Goal: Transaction & Acquisition: Purchase product/service

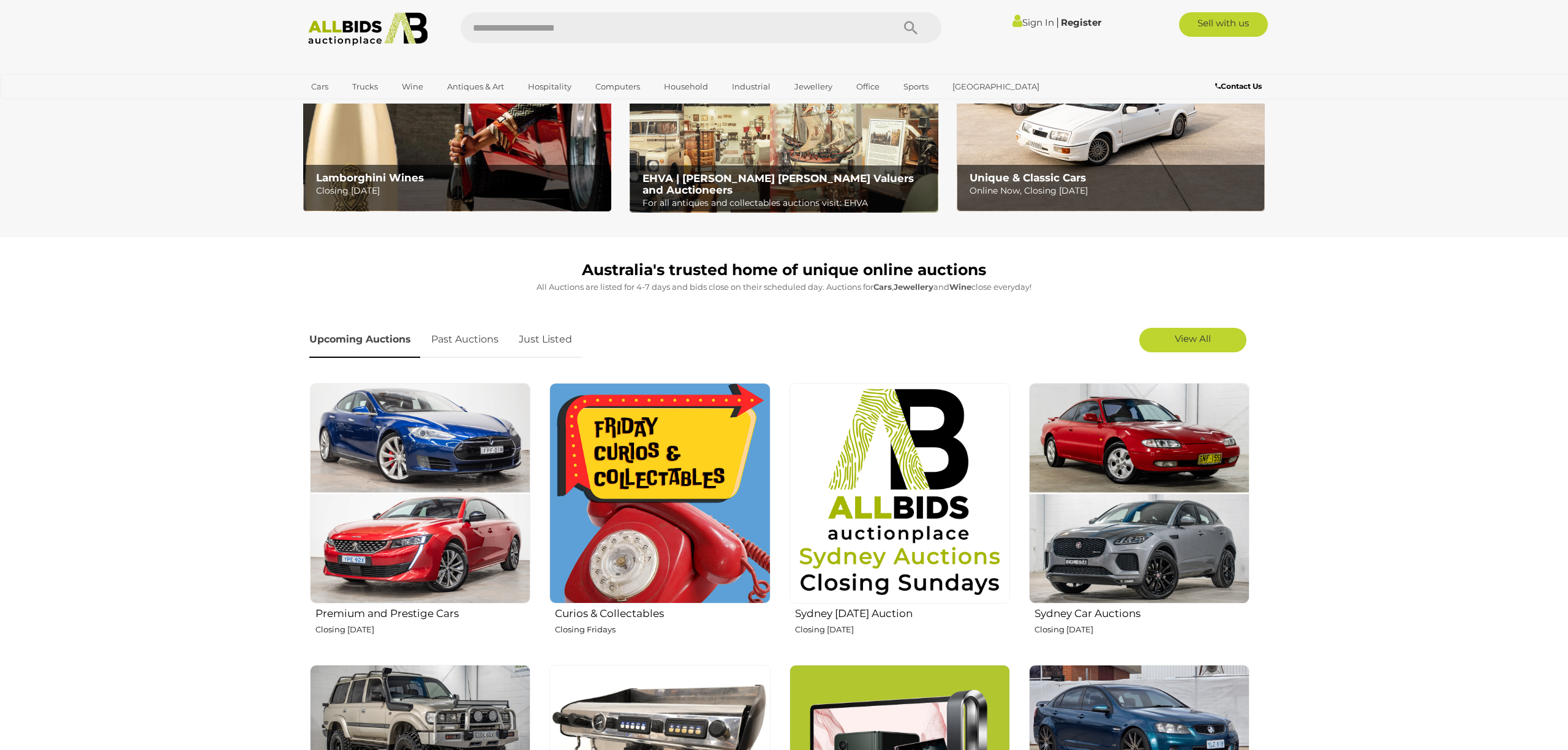
scroll to position [196, 0]
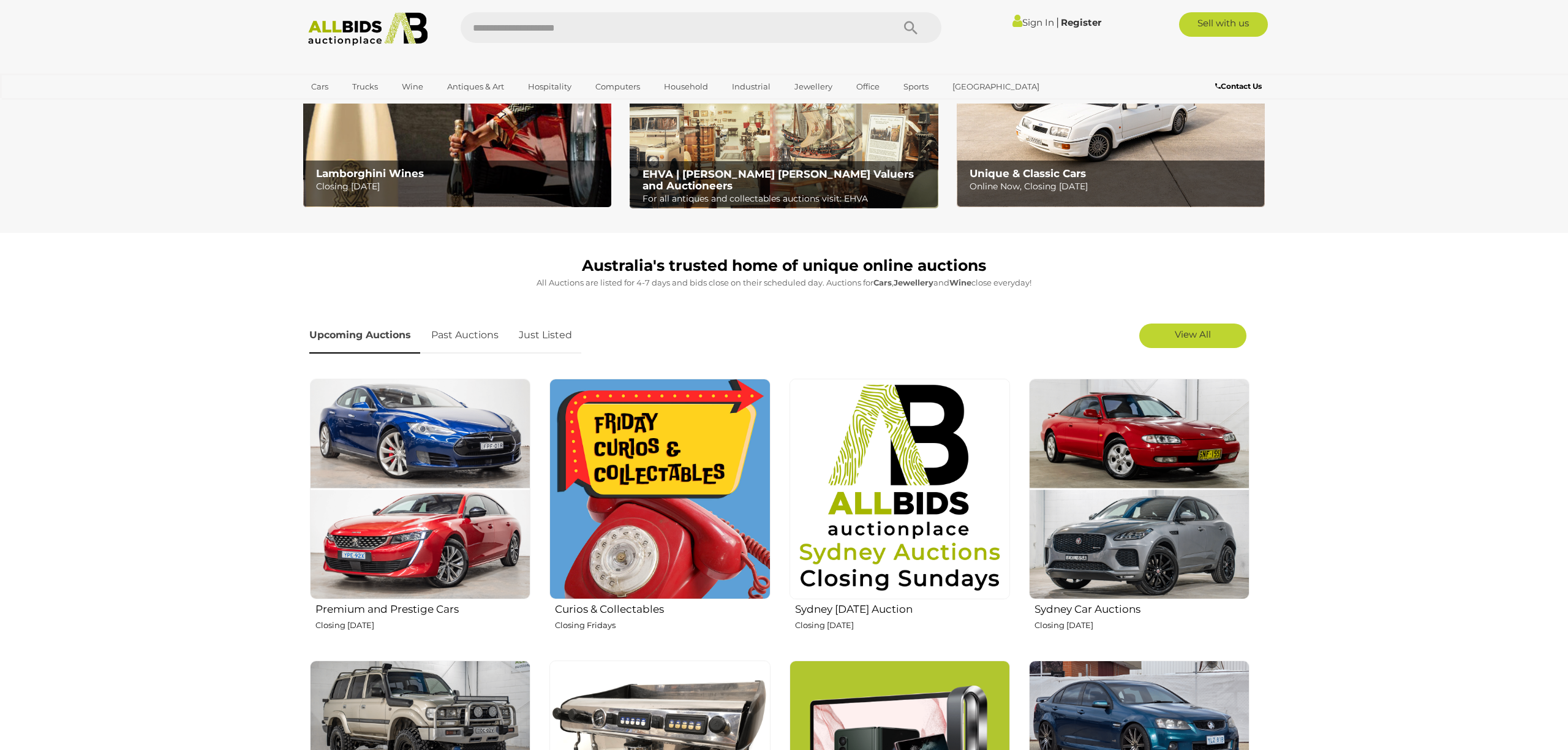
drag, startPoint x: 1174, startPoint y: 334, endPoint x: 1013, endPoint y: 274, distance: 171.8
click at [1174, 334] on link "View All" at bounding box center [1193, 336] width 107 height 25
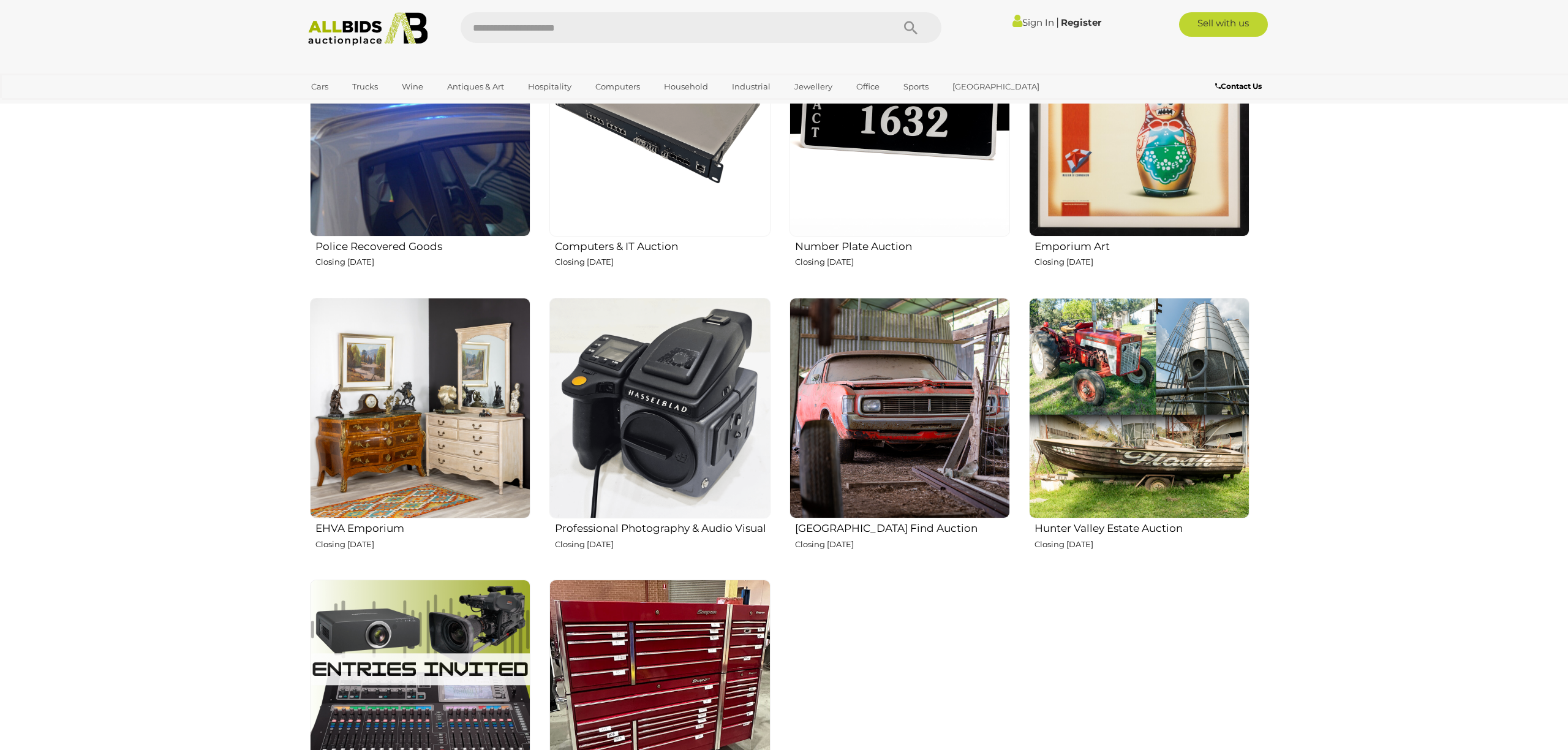
scroll to position [1700, 0]
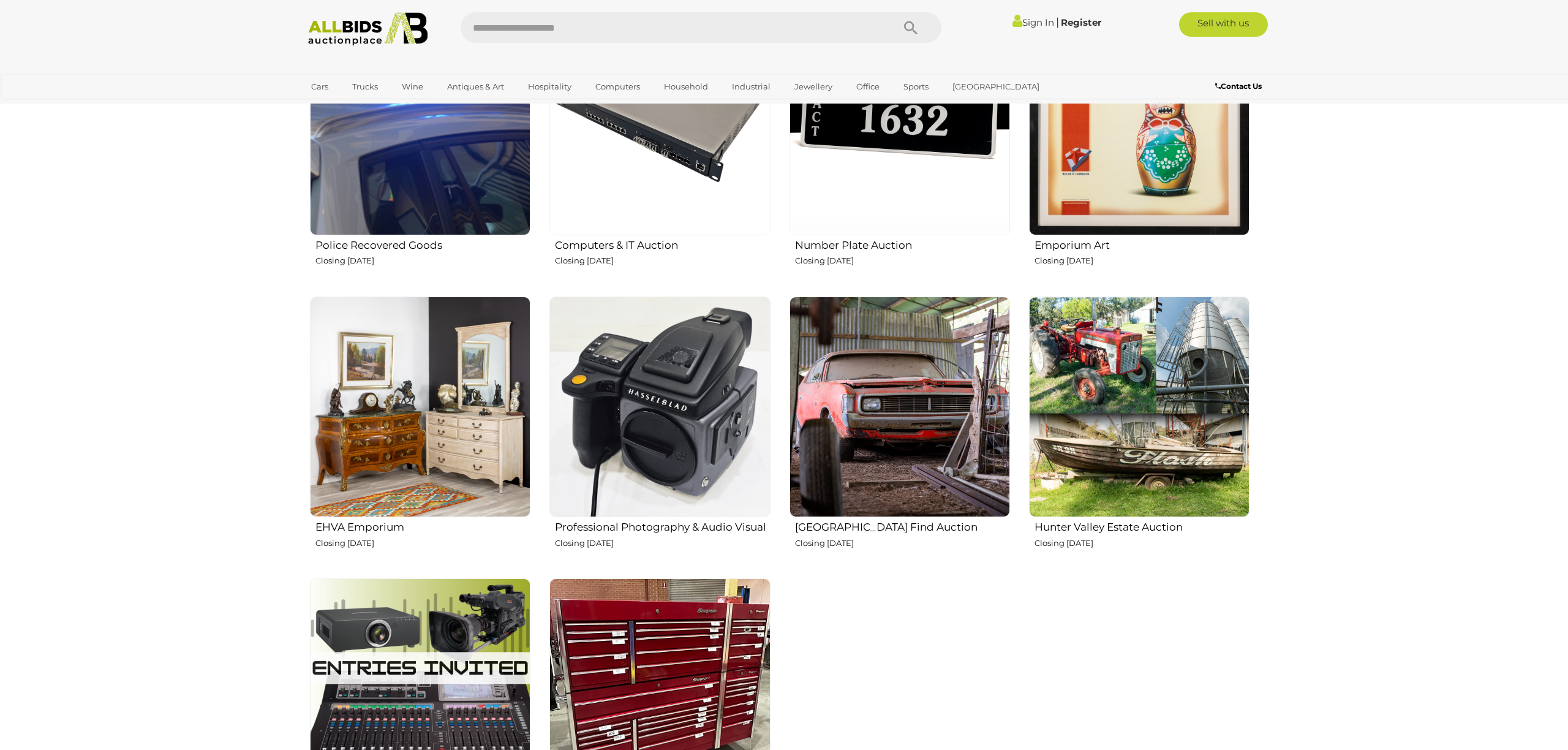
click at [914, 526] on h2 "Hunter Valley Barn Find Auction" at bounding box center [902, 526] width 215 height 15
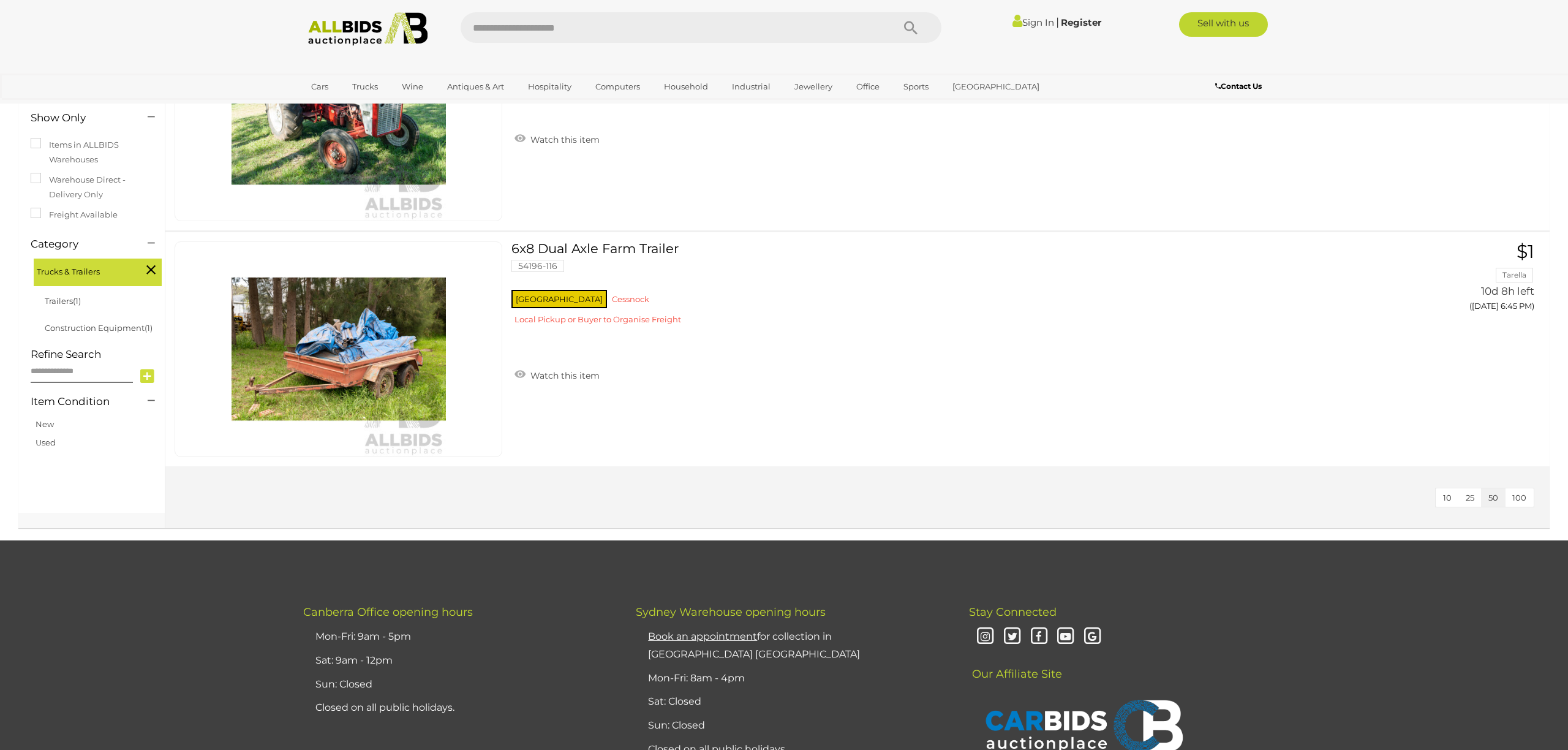
scroll to position [192, 0]
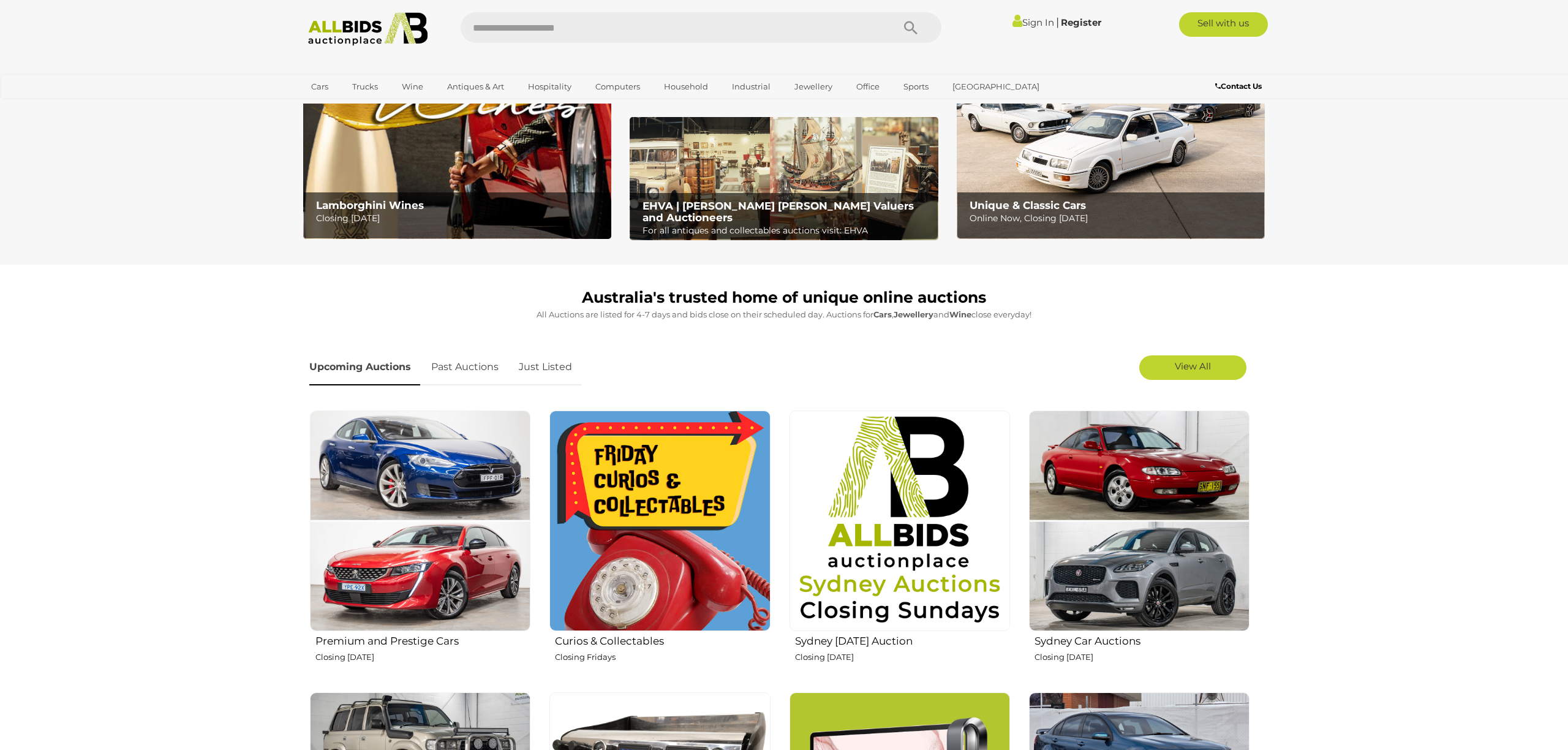
scroll to position [171, 0]
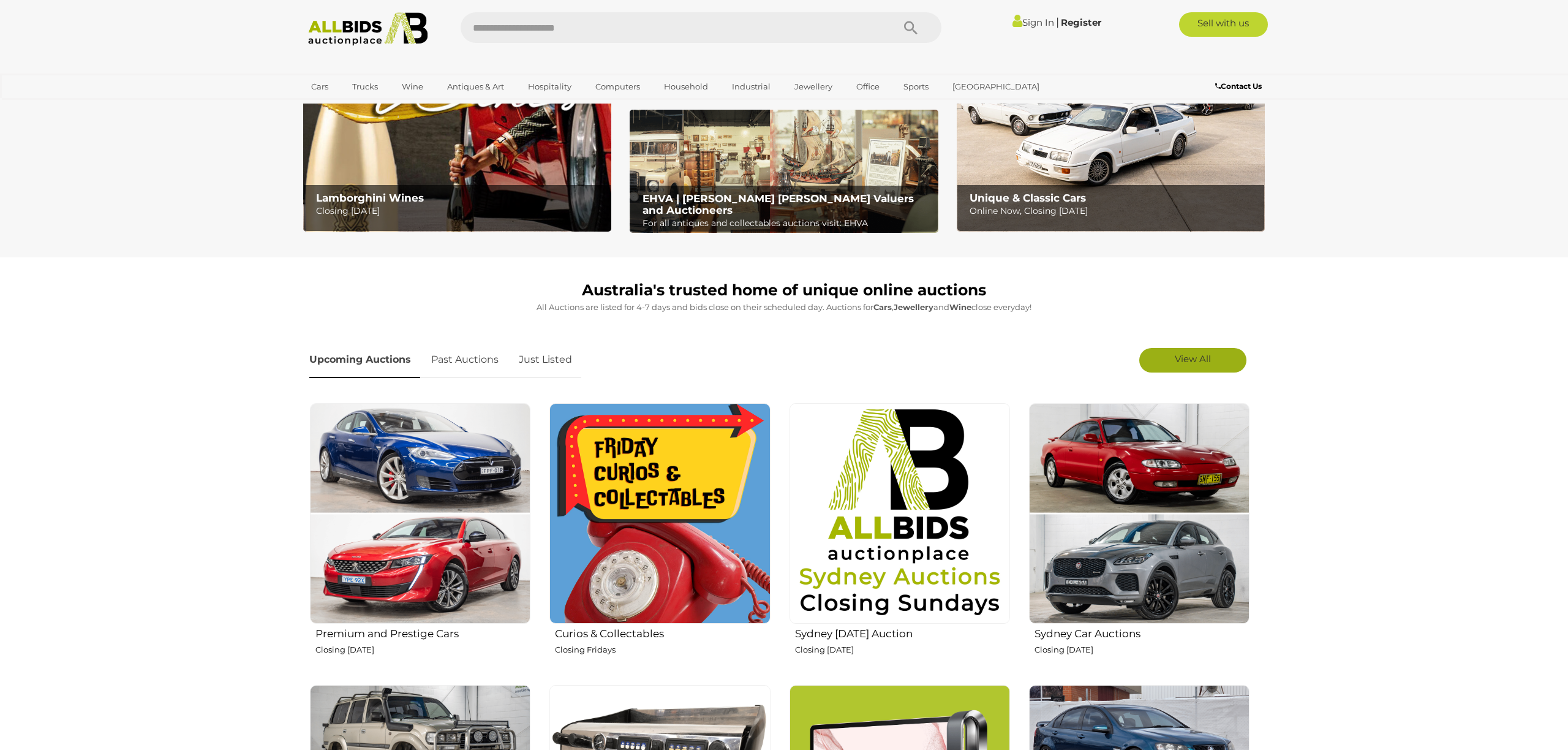
click at [1197, 358] on span "View All" at bounding box center [1193, 358] width 36 height 11
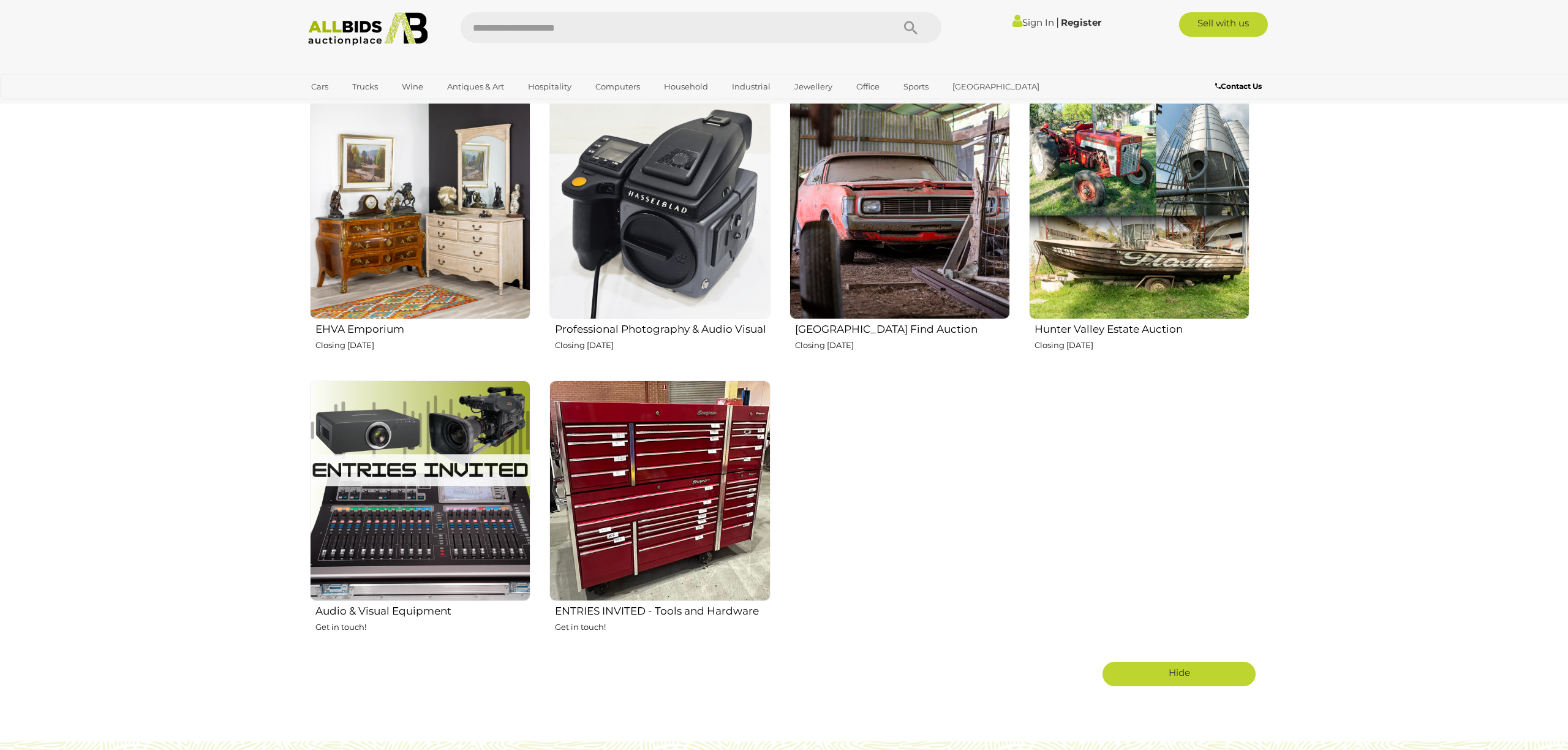
scroll to position [1899, 0]
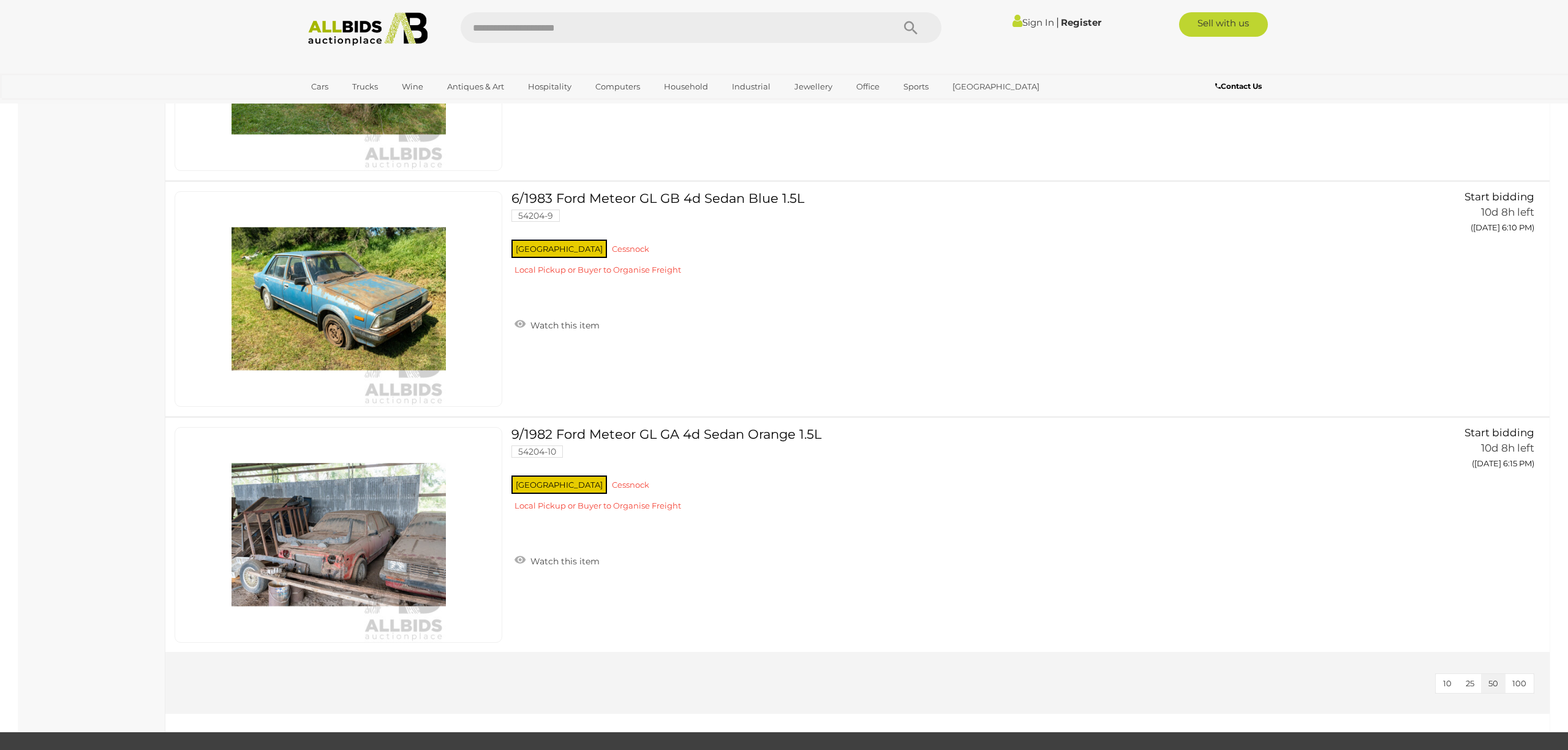
scroll to position [1419, 0]
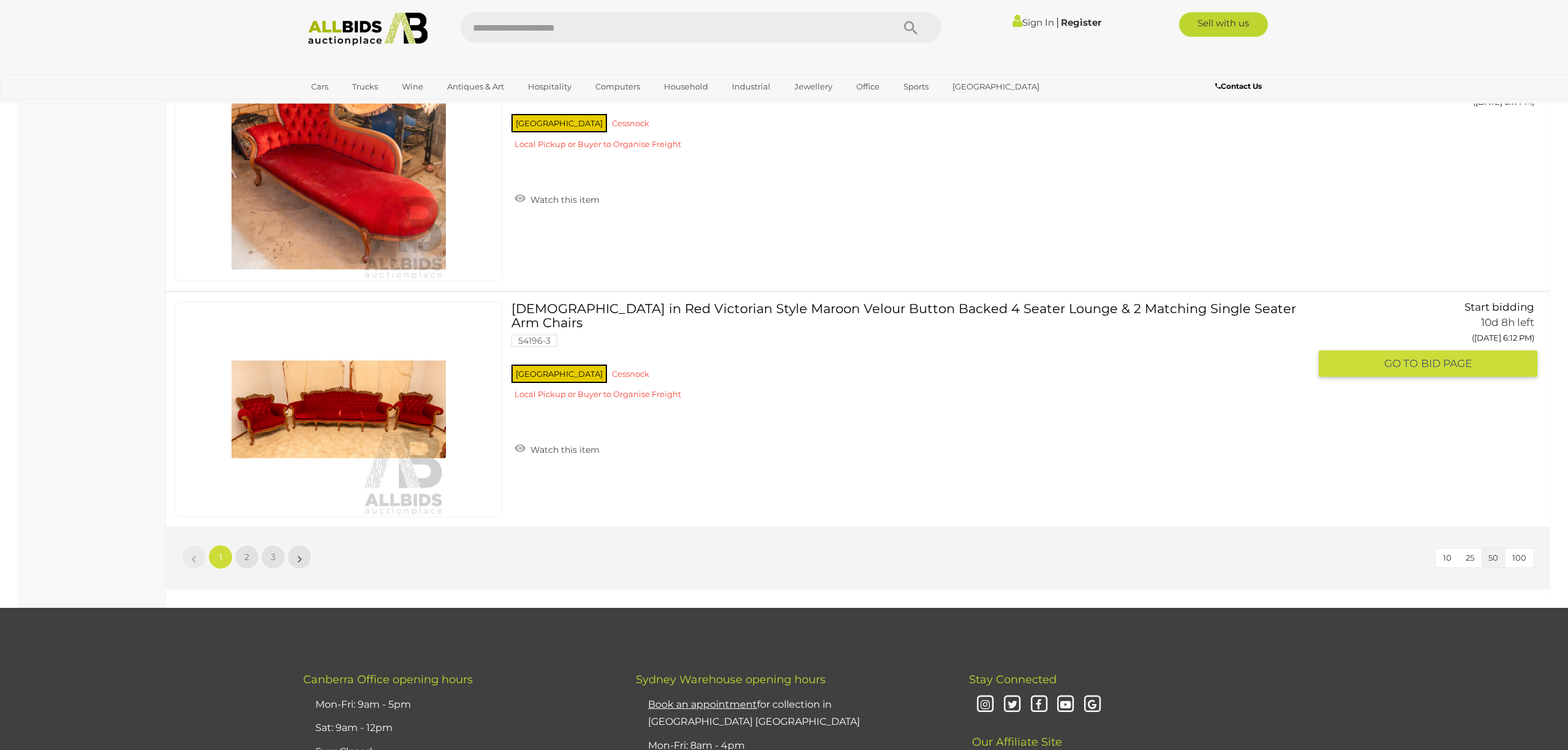
scroll to position [11446, 0]
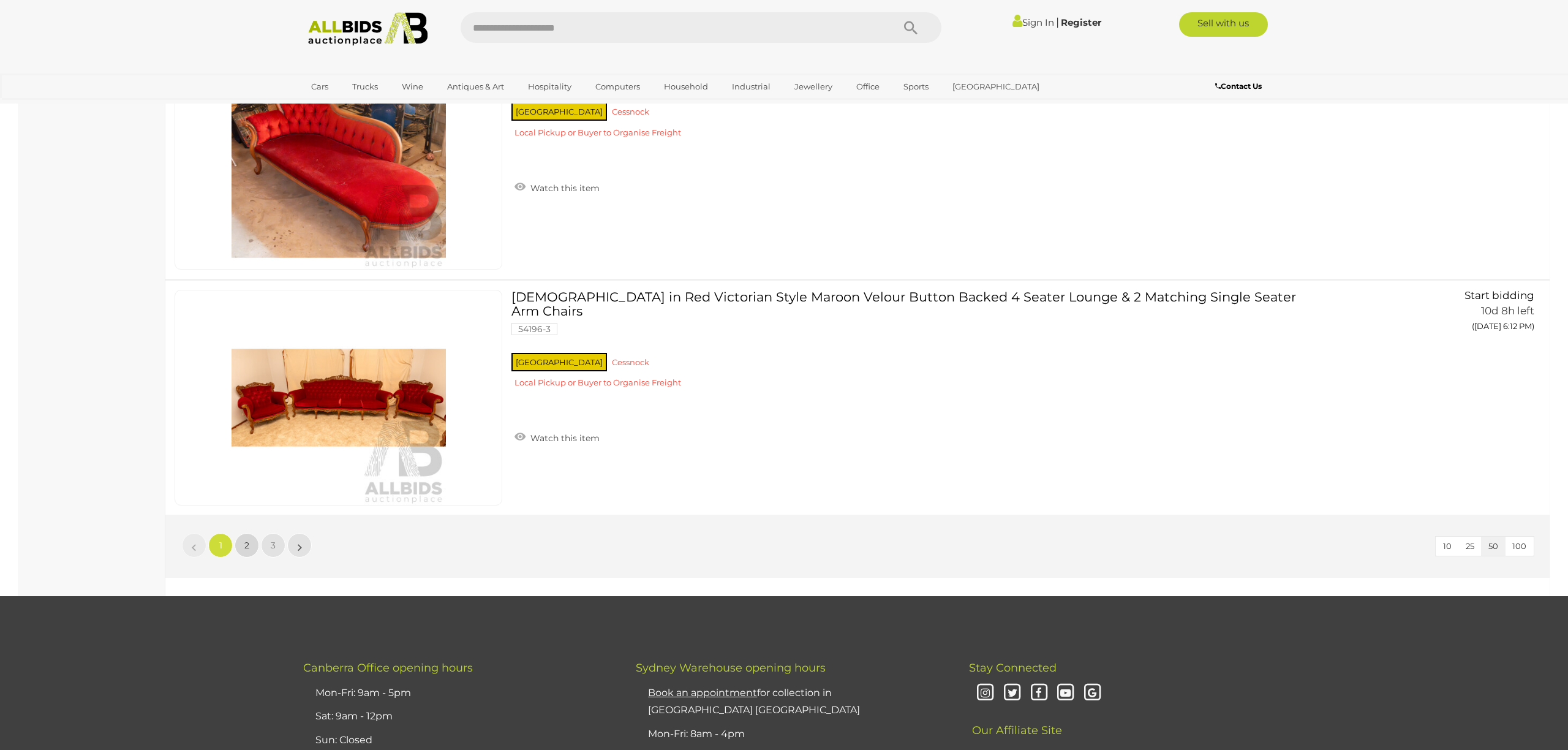
drag, startPoint x: 250, startPoint y: 550, endPoint x: 268, endPoint y: 540, distance: 20.6
click at [250, 550] on link "2" at bounding box center [247, 545] width 25 height 25
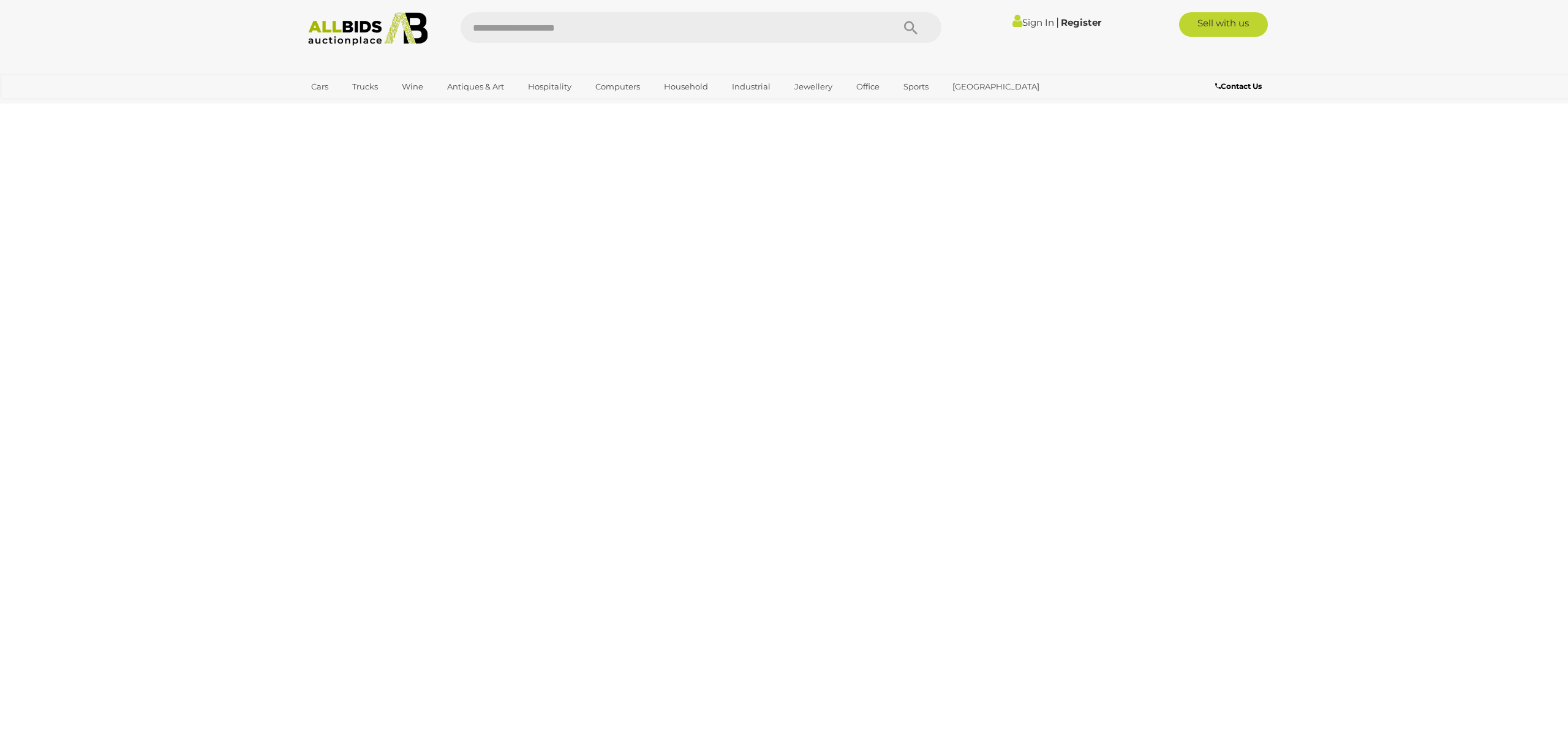
scroll to position [42, 0]
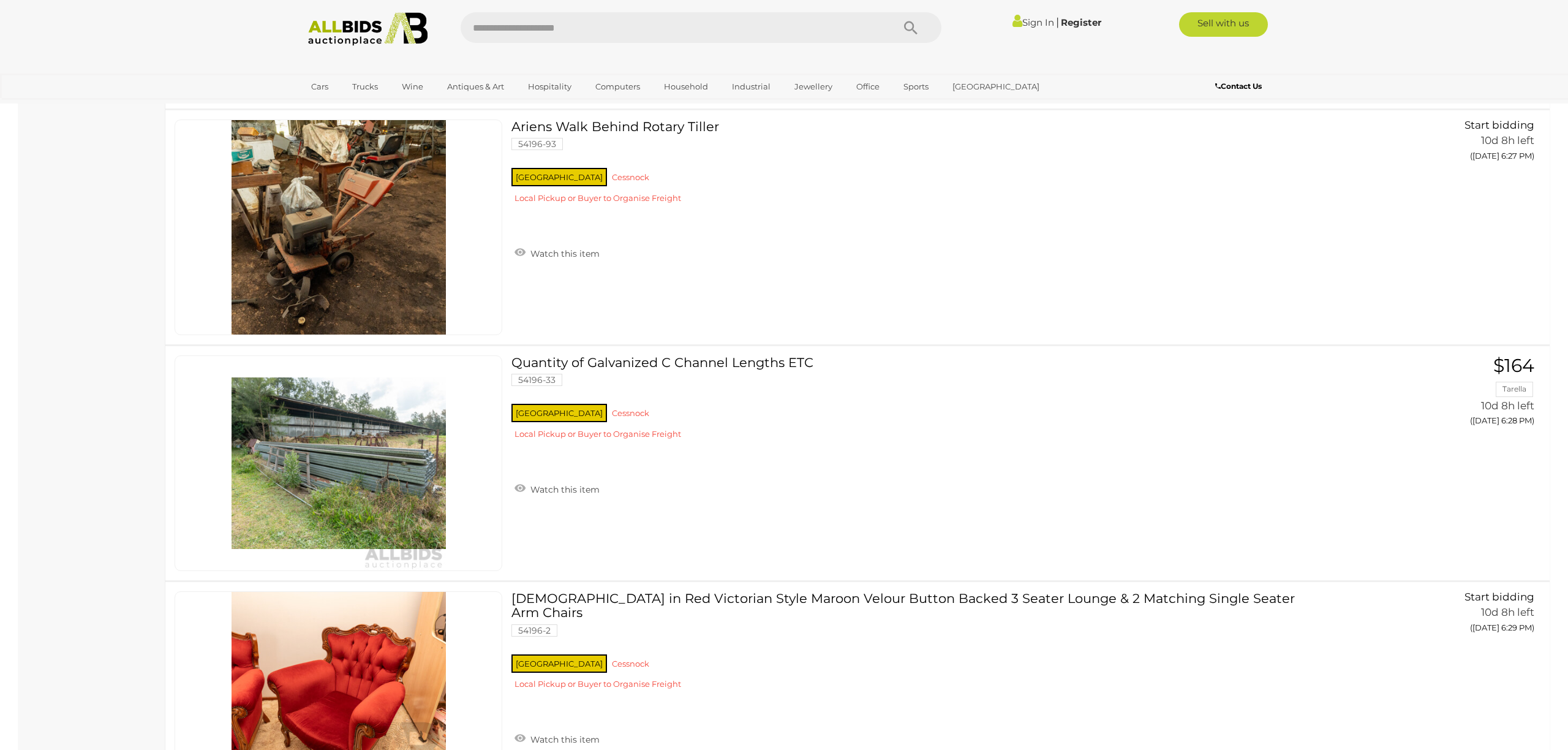
scroll to position [3597, 0]
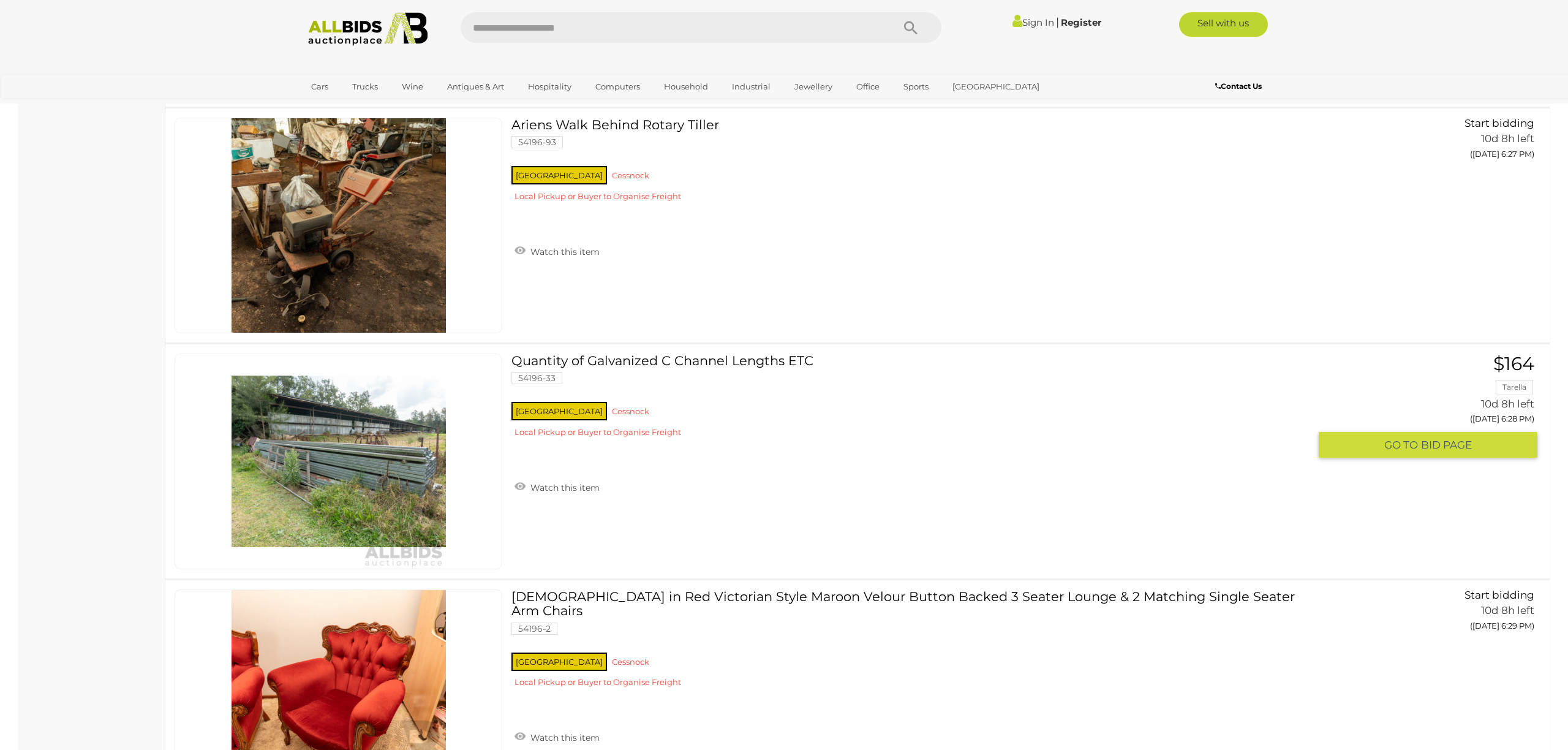
click at [762, 362] on link "Quantity of Galvanized C Channel Lengths ETC 54196-33 NSW Cessnock" at bounding box center [915, 400] width 789 height 93
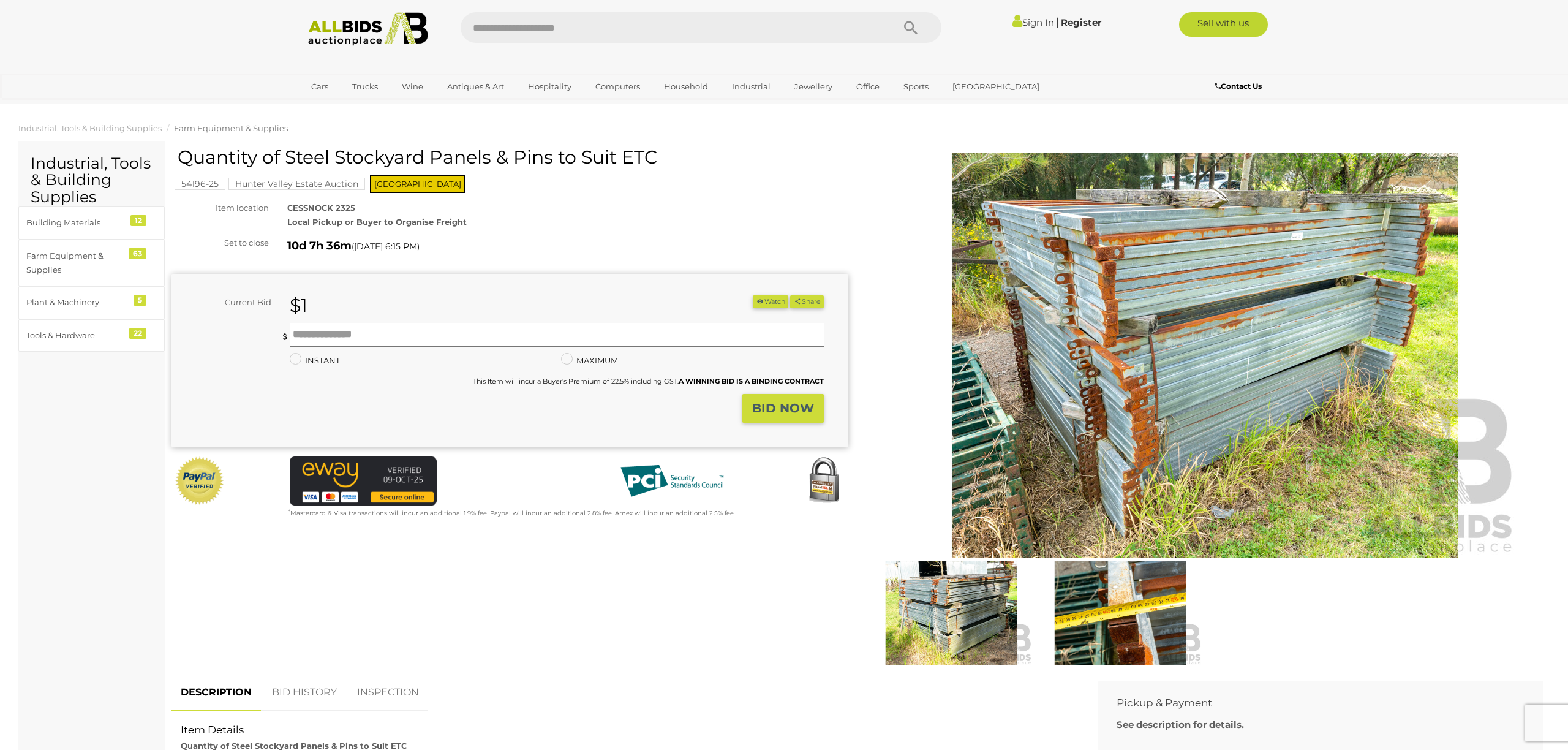
click at [1121, 607] on img at bounding box center [1120, 613] width 163 height 105
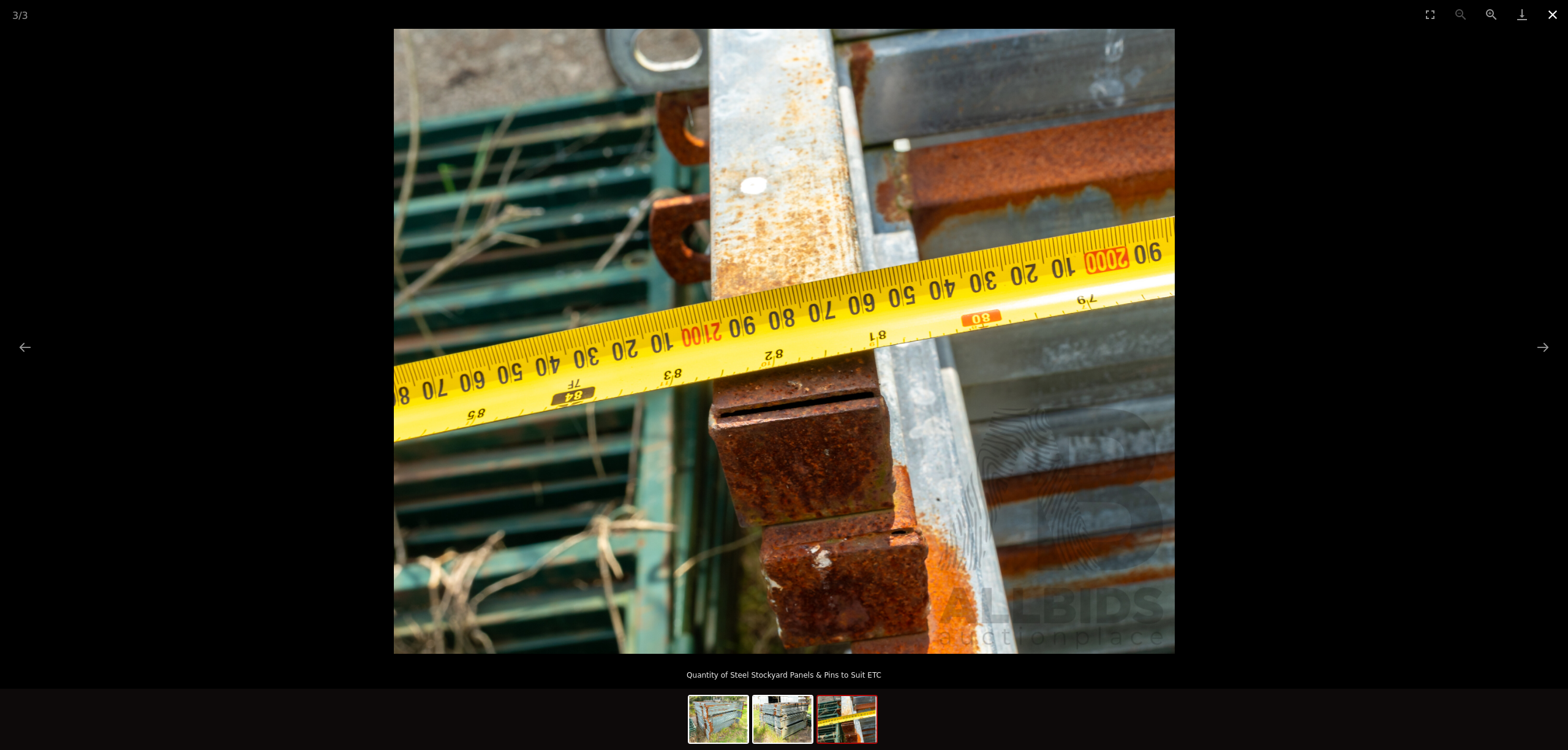
click at [1551, 13] on button "Close gallery" at bounding box center [1553, 14] width 31 height 29
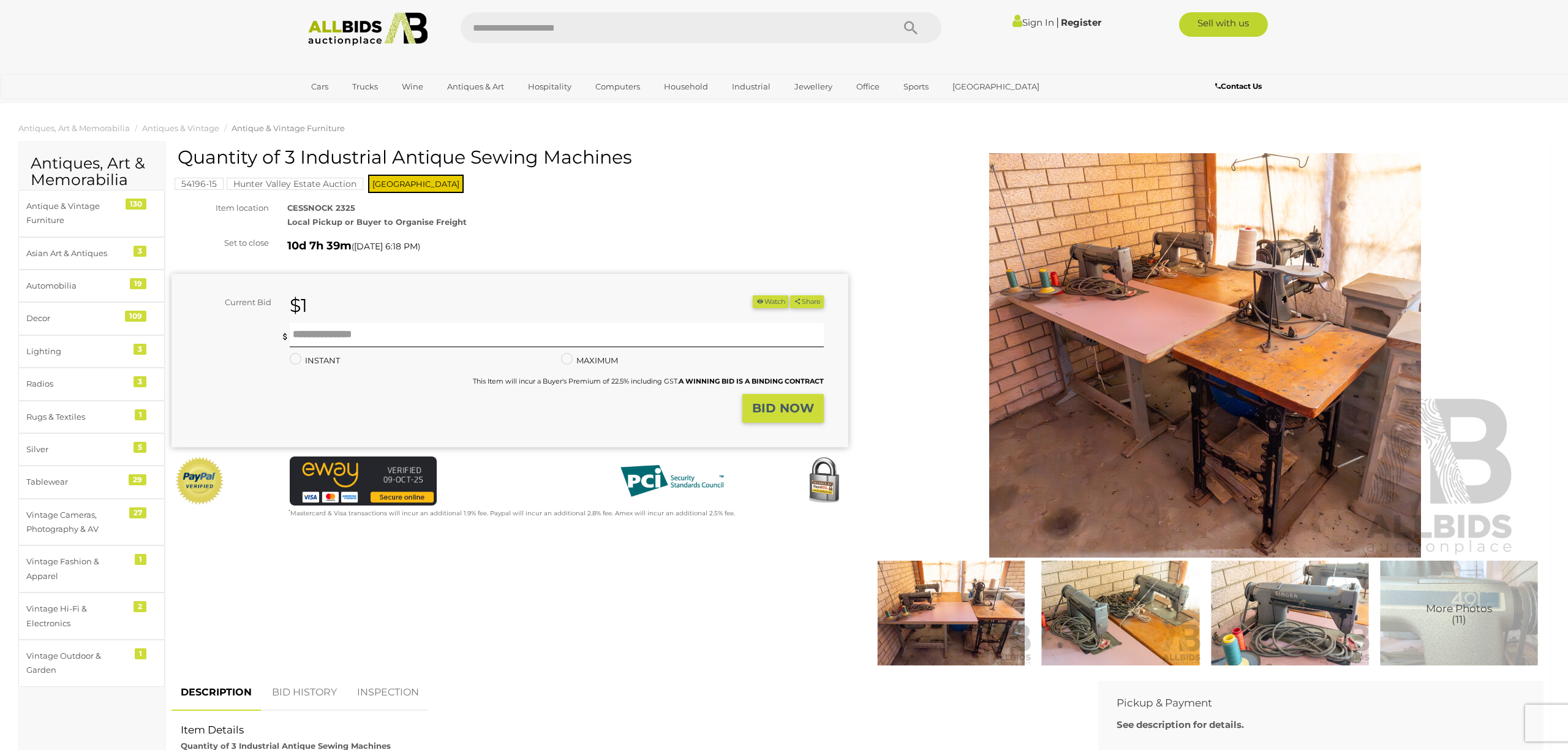
click at [1121, 607] on img at bounding box center [1120, 613] width 163 height 105
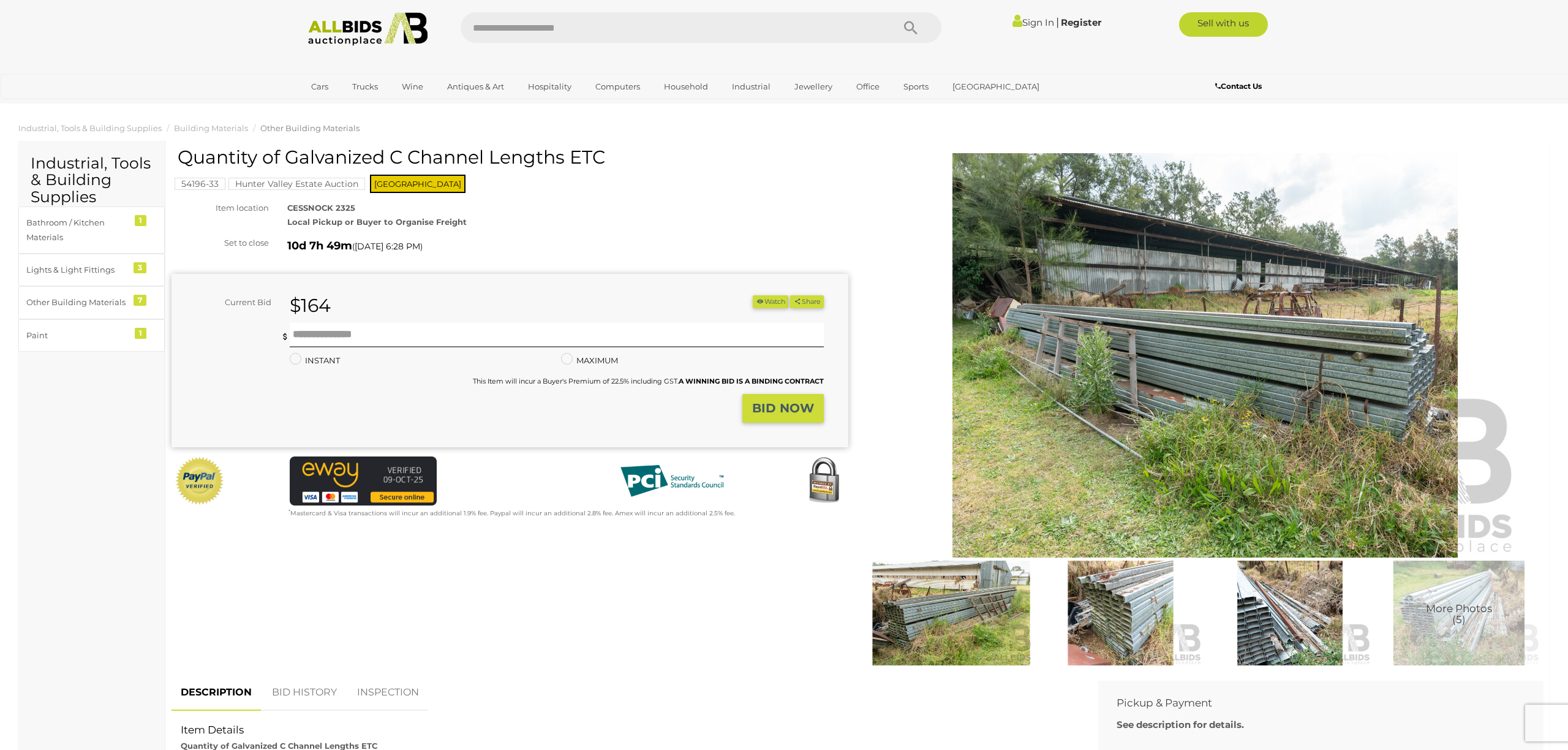
click at [1132, 625] on img at bounding box center [1120, 613] width 163 height 105
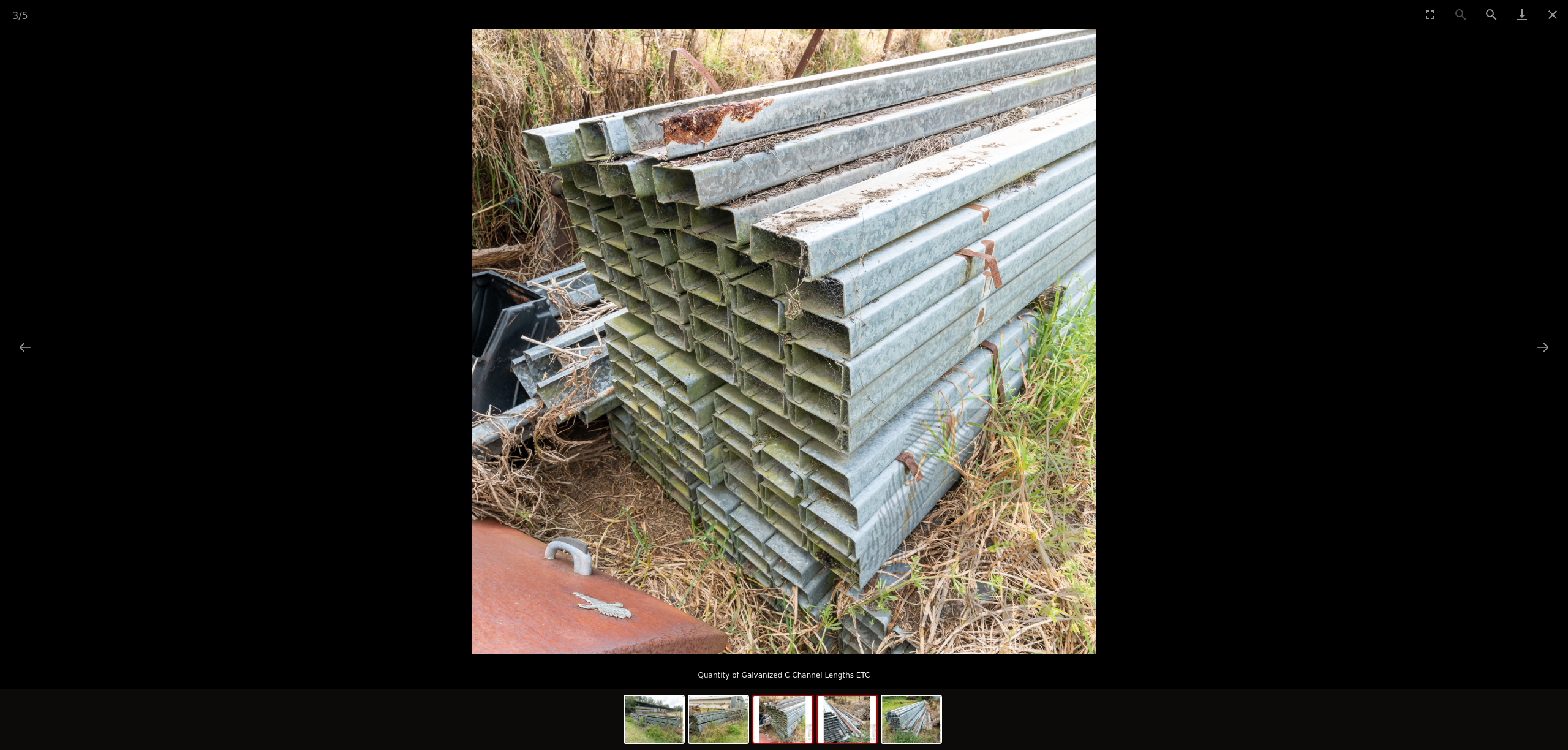
click at [848, 734] on img at bounding box center [847, 719] width 59 height 47
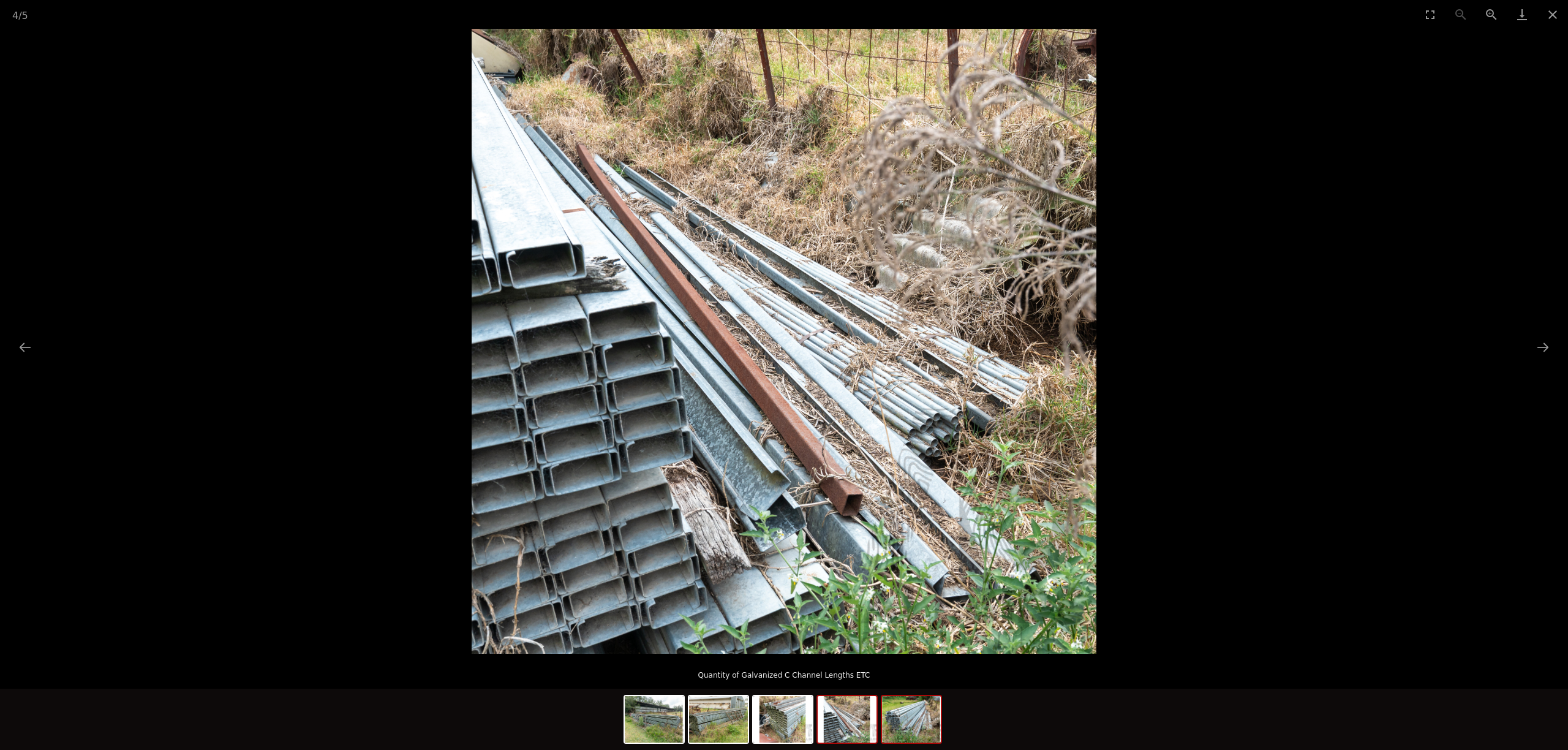
click at [913, 733] on img at bounding box center [911, 719] width 59 height 47
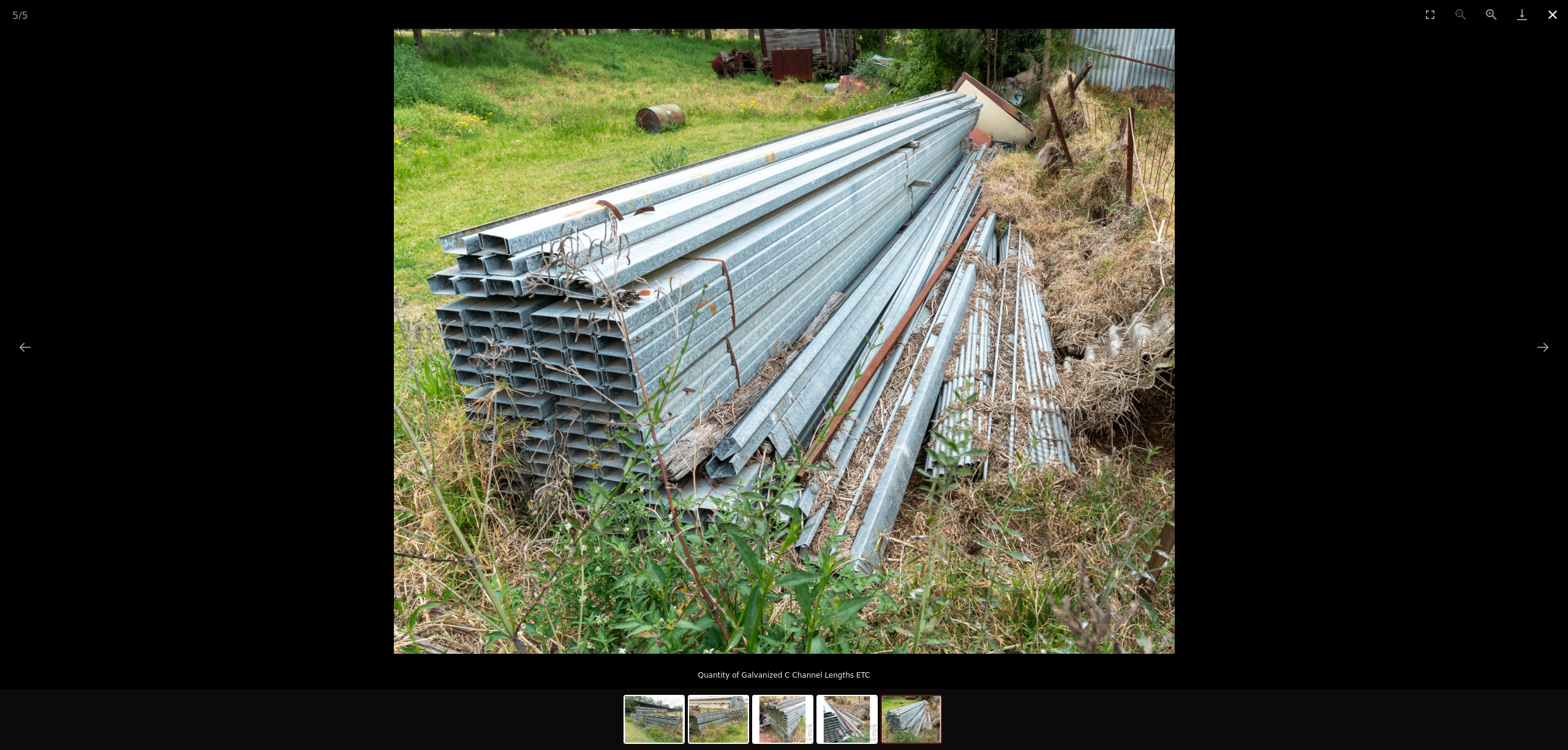
click at [1556, 13] on button "Close gallery" at bounding box center [1553, 14] width 31 height 29
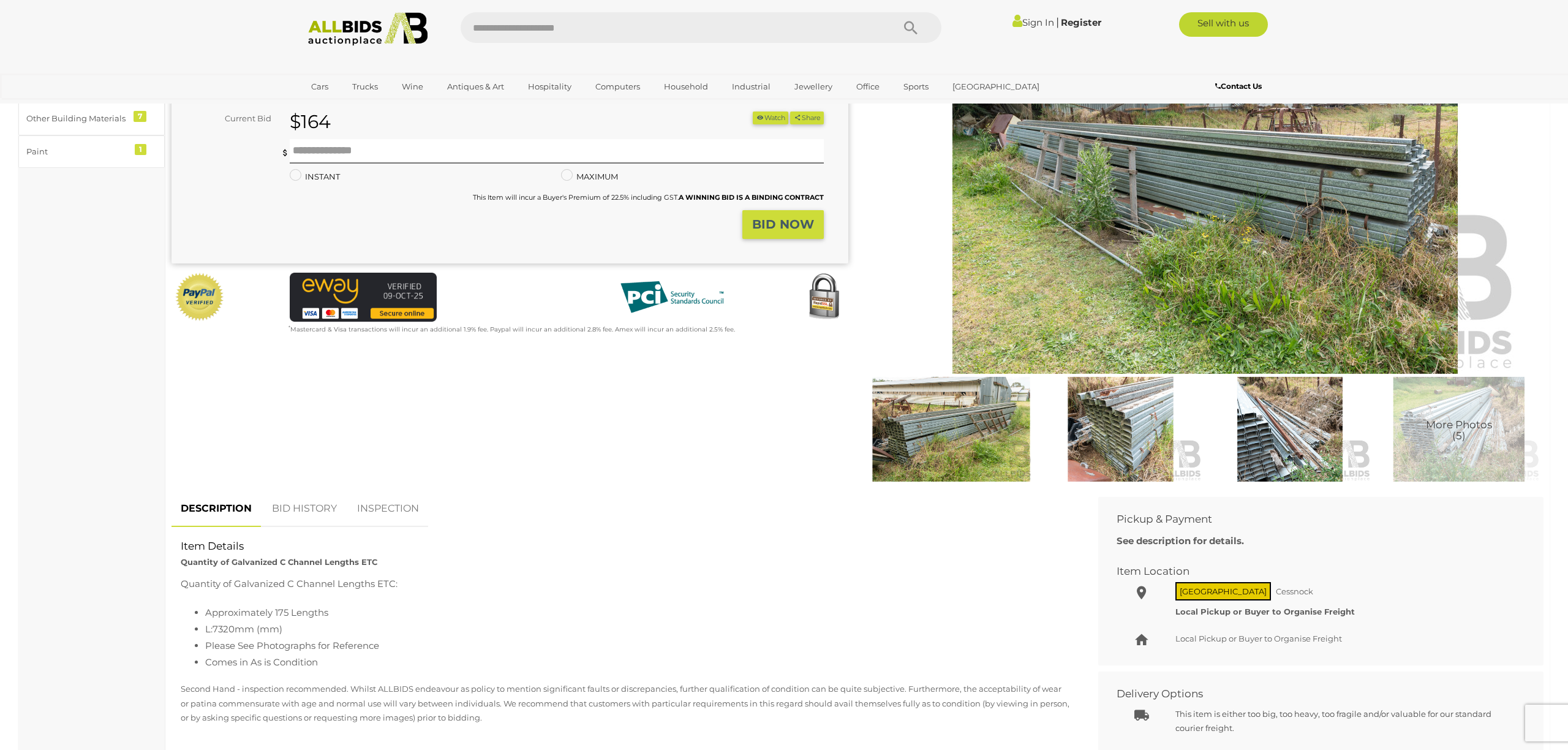
scroll to position [189, 0]
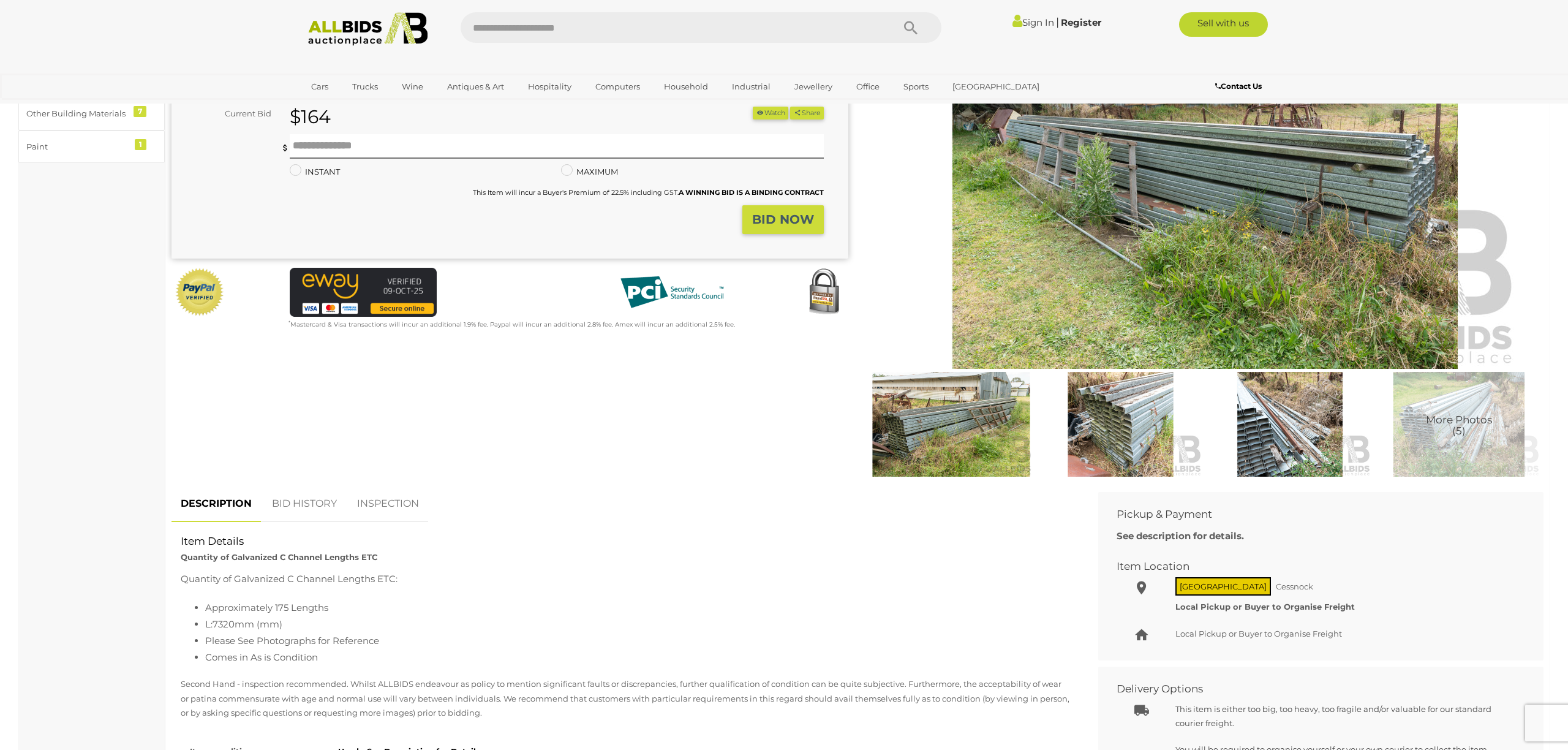
click at [1464, 430] on span "More Photos (5)" at bounding box center [1459, 426] width 66 height 23
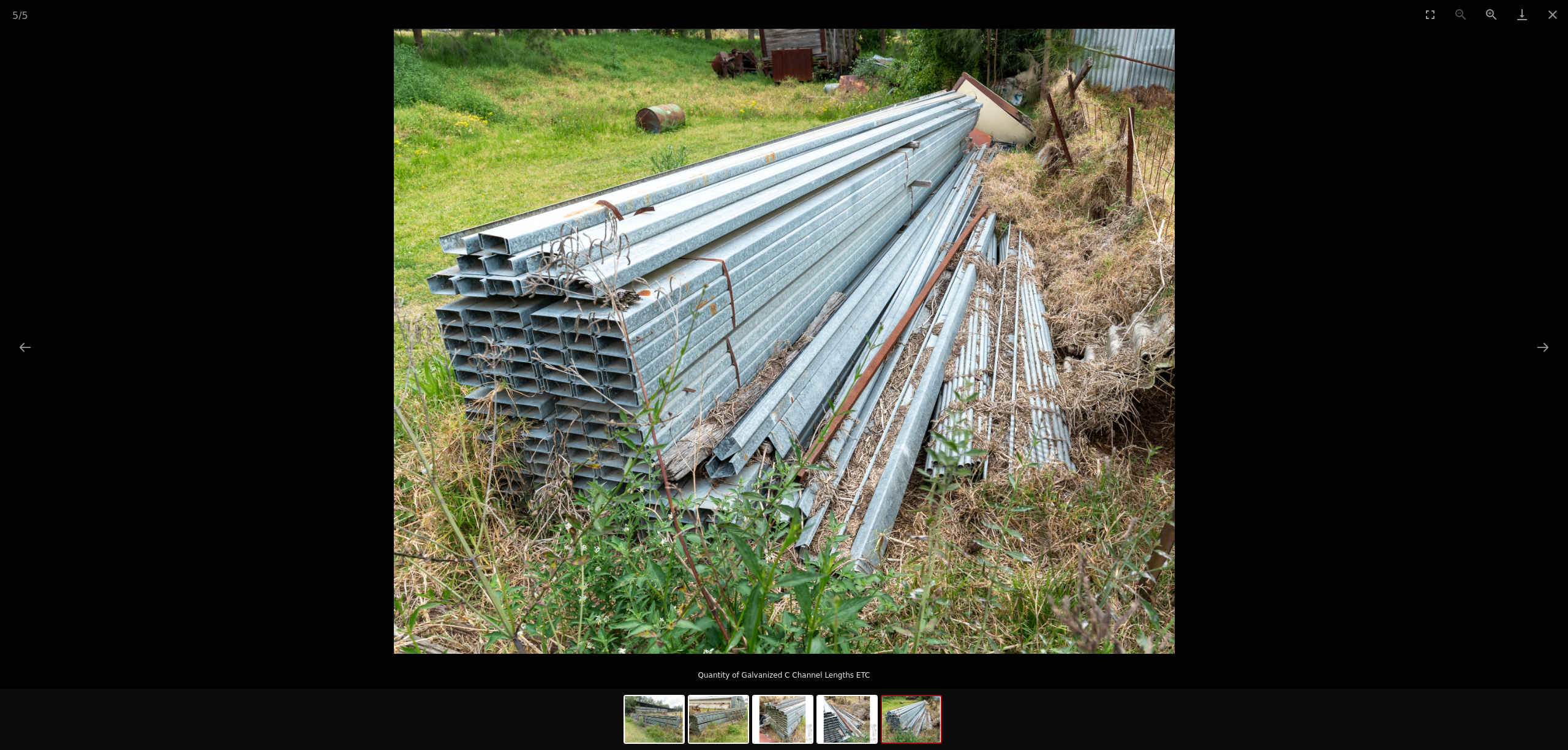
click at [904, 731] on img at bounding box center [911, 719] width 59 height 47
